Goal: Task Accomplishment & Management: Manage account settings

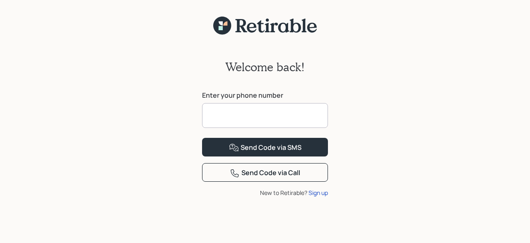
click at [234, 119] on input at bounding box center [265, 115] width 126 height 25
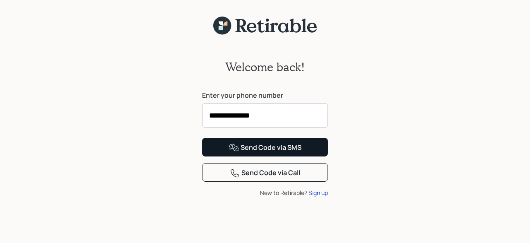
type input "**********"
click at [251, 153] on div "Send Code via SMS" at bounding box center [265, 148] width 73 height 10
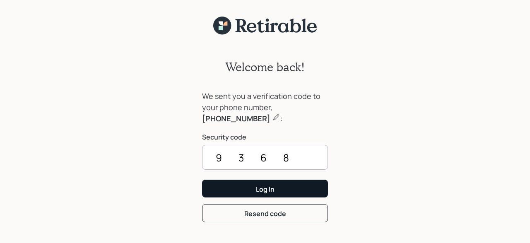
type input "9368"
click at [232, 189] on button "Log In" at bounding box center [265, 189] width 126 height 18
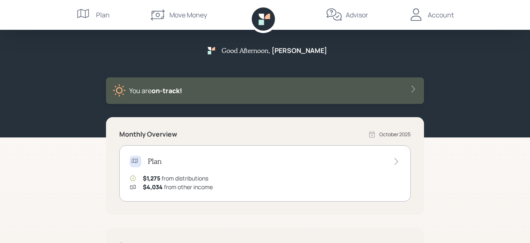
click at [434, 17] on div "Account" at bounding box center [441, 15] width 26 height 10
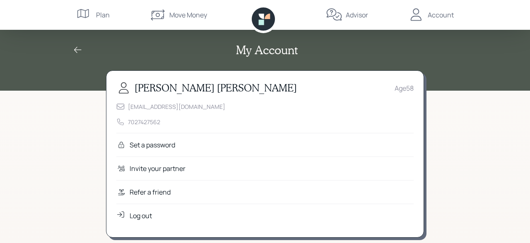
click at [139, 214] on div "Log out" at bounding box center [141, 216] width 22 height 10
